Goal: Navigation & Orientation: Find specific page/section

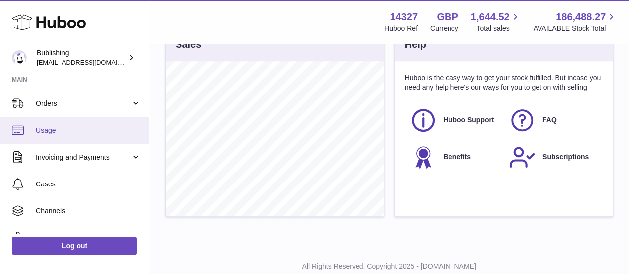
scroll to position [100, 0]
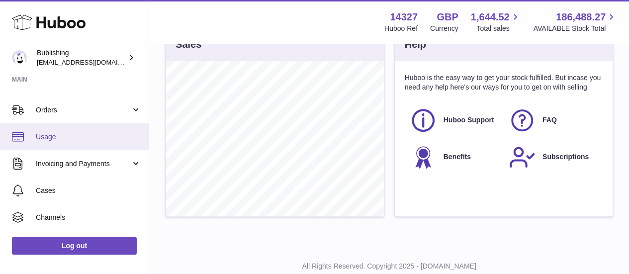
click at [75, 137] on span "Usage" at bounding box center [88, 136] width 105 height 9
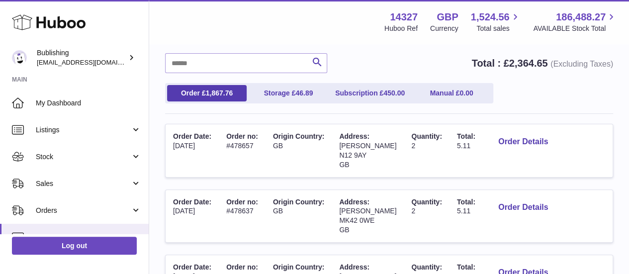
scroll to position [99, 0]
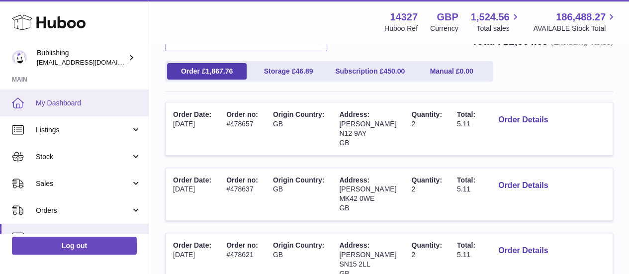
click at [59, 97] on link "My Dashboard" at bounding box center [74, 102] width 149 height 27
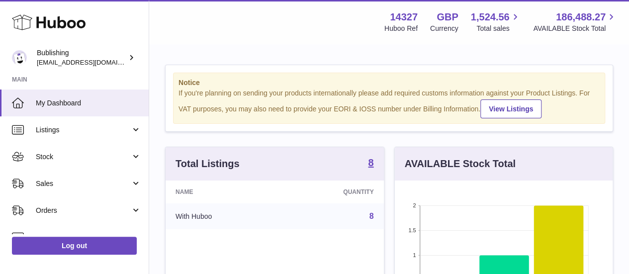
scroll to position [155, 218]
click at [182, 24] on div "Menu Huboo 14327 Huboo Ref GBP Currency 1,524.56 Total sales 186,488.27 AVAILAB…" at bounding box center [389, 21] width 456 height 23
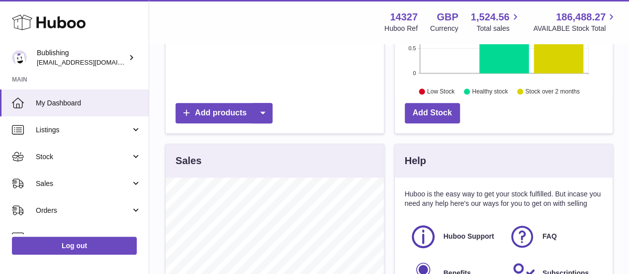
scroll to position [249, 0]
